Goal: Task Accomplishment & Management: Use online tool/utility

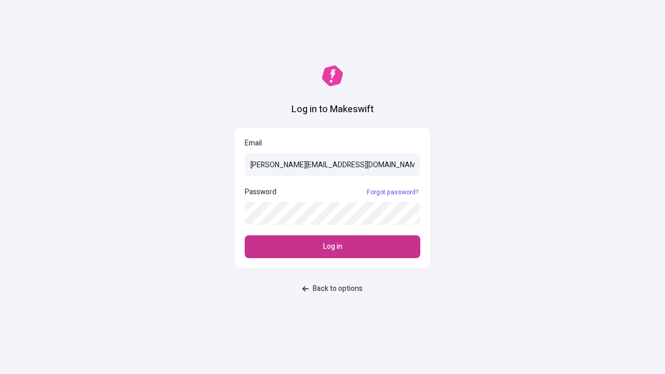
click at [332, 247] on span "Log in" at bounding box center [332, 246] width 19 height 11
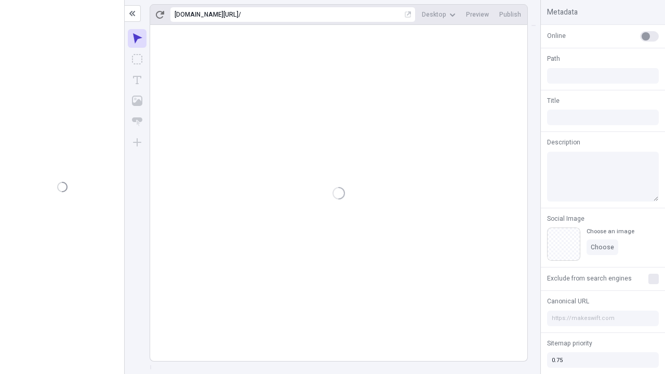
type input "/deep-link-deinde"
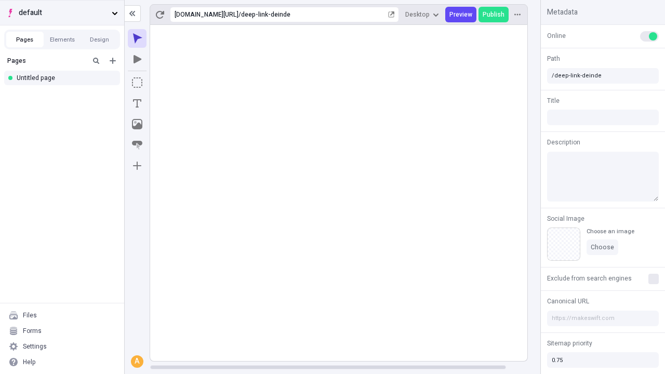
click at [62, 12] on span "default" at bounding box center [63, 12] width 89 height 11
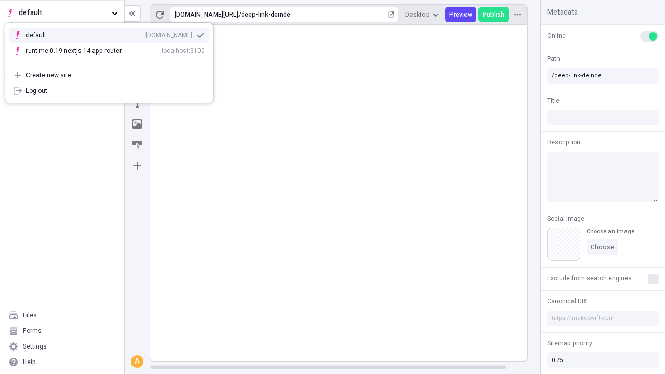
click at [109, 75] on div "Create new site" at bounding box center [115, 75] width 179 height 8
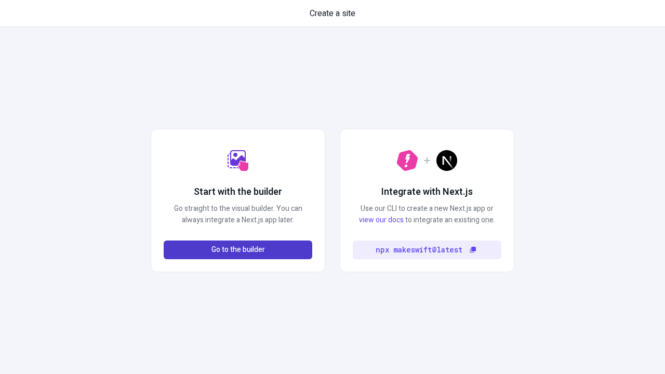
click at [238, 250] on span "Go to the builder" at bounding box center [237, 249] width 53 height 11
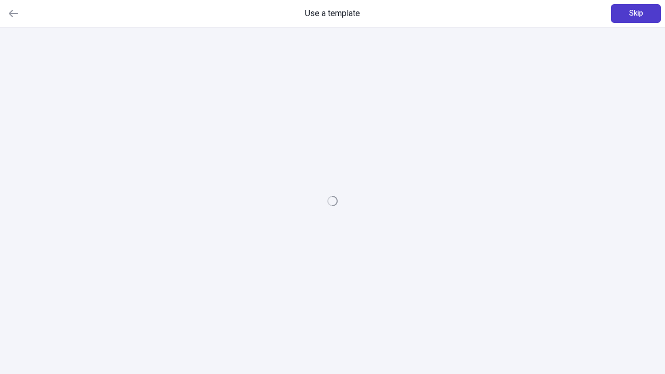
click at [636, 14] on span "Skip" at bounding box center [636, 13] width 14 height 11
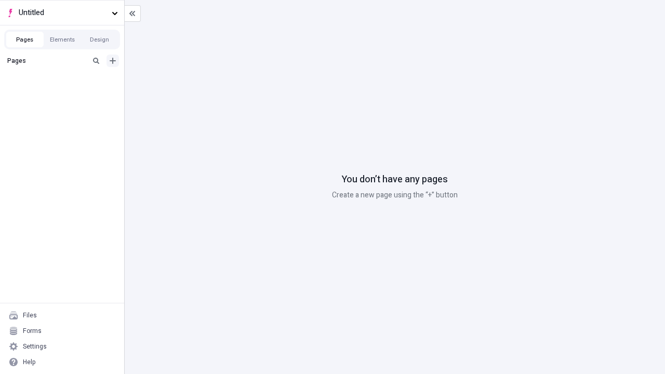
click at [113, 61] on icon "Add new" at bounding box center [113, 61] width 6 height 6
click at [65, 95] on div "Blank page" at bounding box center [65, 95] width 100 height 16
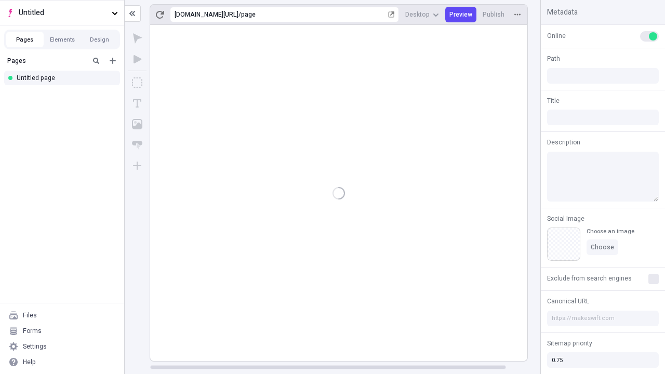
type input "/page"
click at [137, 83] on icon "Box" at bounding box center [137, 82] width 10 height 10
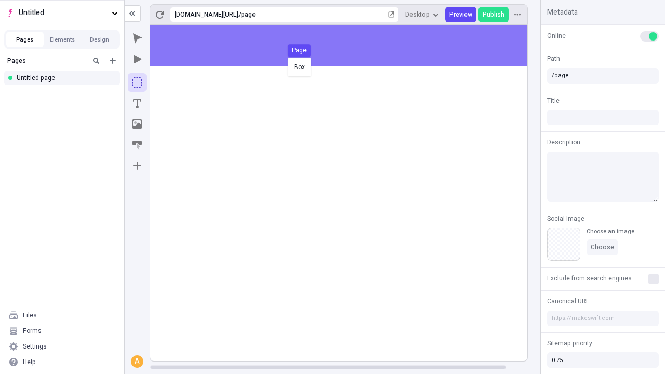
click at [349, 46] on div "Box Page" at bounding box center [332, 187] width 665 height 374
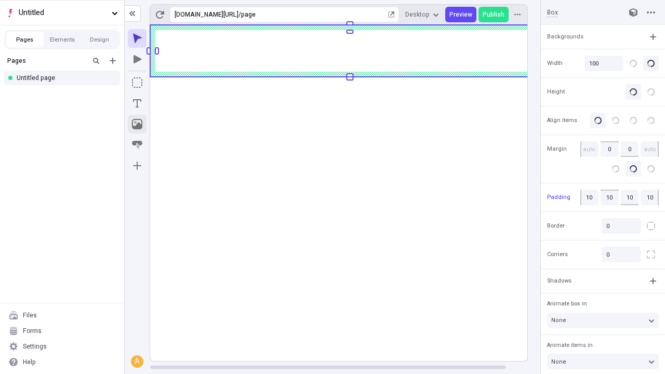
click at [137, 124] on icon "Image" at bounding box center [137, 124] width 10 height 10
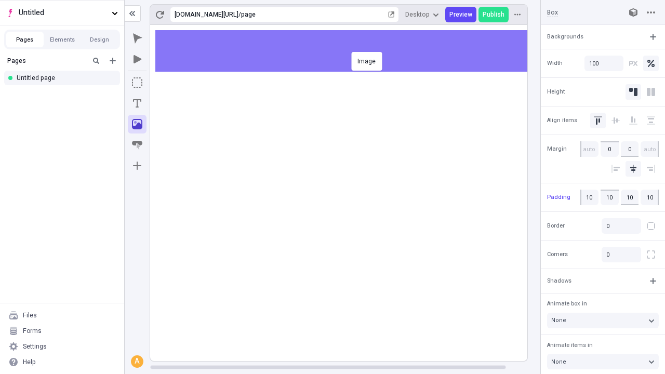
click at [349, 51] on div "Image" at bounding box center [332, 187] width 665 height 374
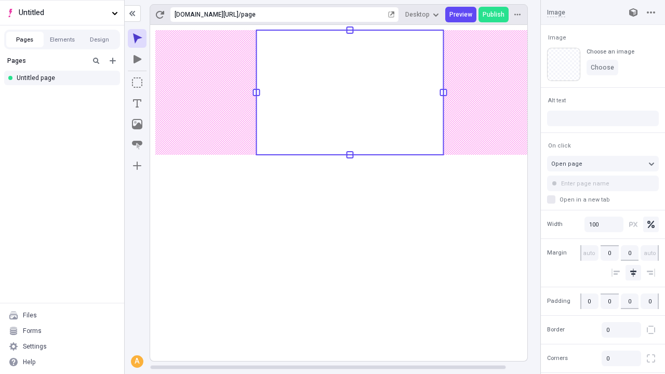
click at [137, 103] on icon "Text" at bounding box center [137, 103] width 8 height 8
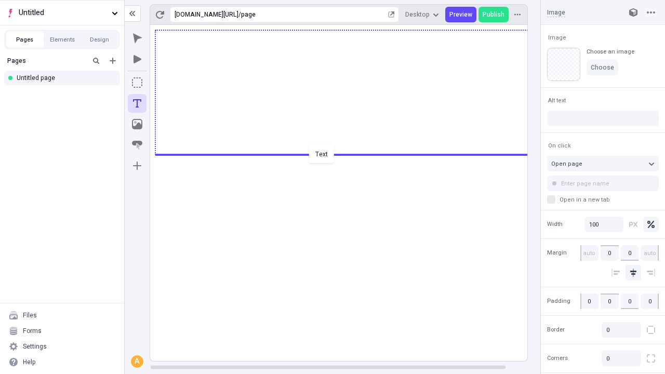
click at [349, 154] on div "Text" at bounding box center [332, 187] width 665 height 374
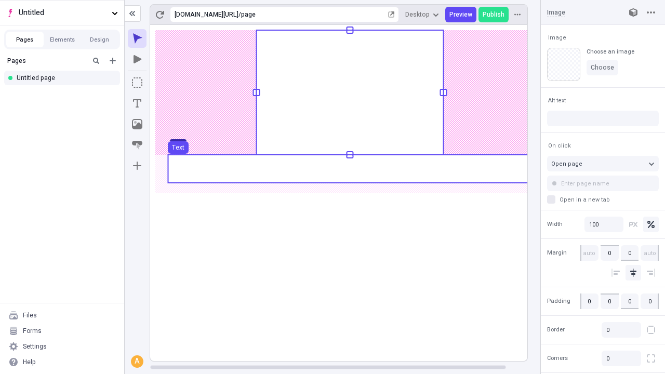
click at [349, 169] on use at bounding box center [349, 169] width 363 height 28
click at [349, 169] on rect at bounding box center [349, 193] width 399 height 336
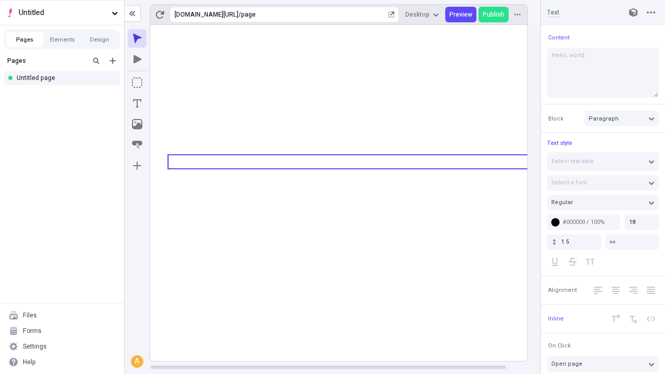
type textarea "Hello, world!"
click at [137, 124] on icon "Image" at bounding box center [137, 124] width 10 height 10
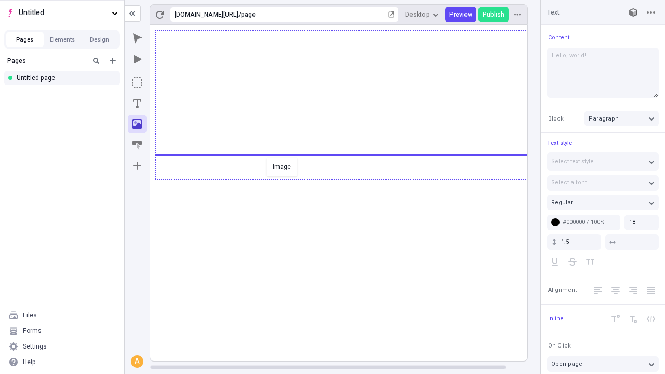
click at [349, 178] on div "Image" at bounding box center [332, 187] width 665 height 374
